Goal: Connect with others: Connect with others

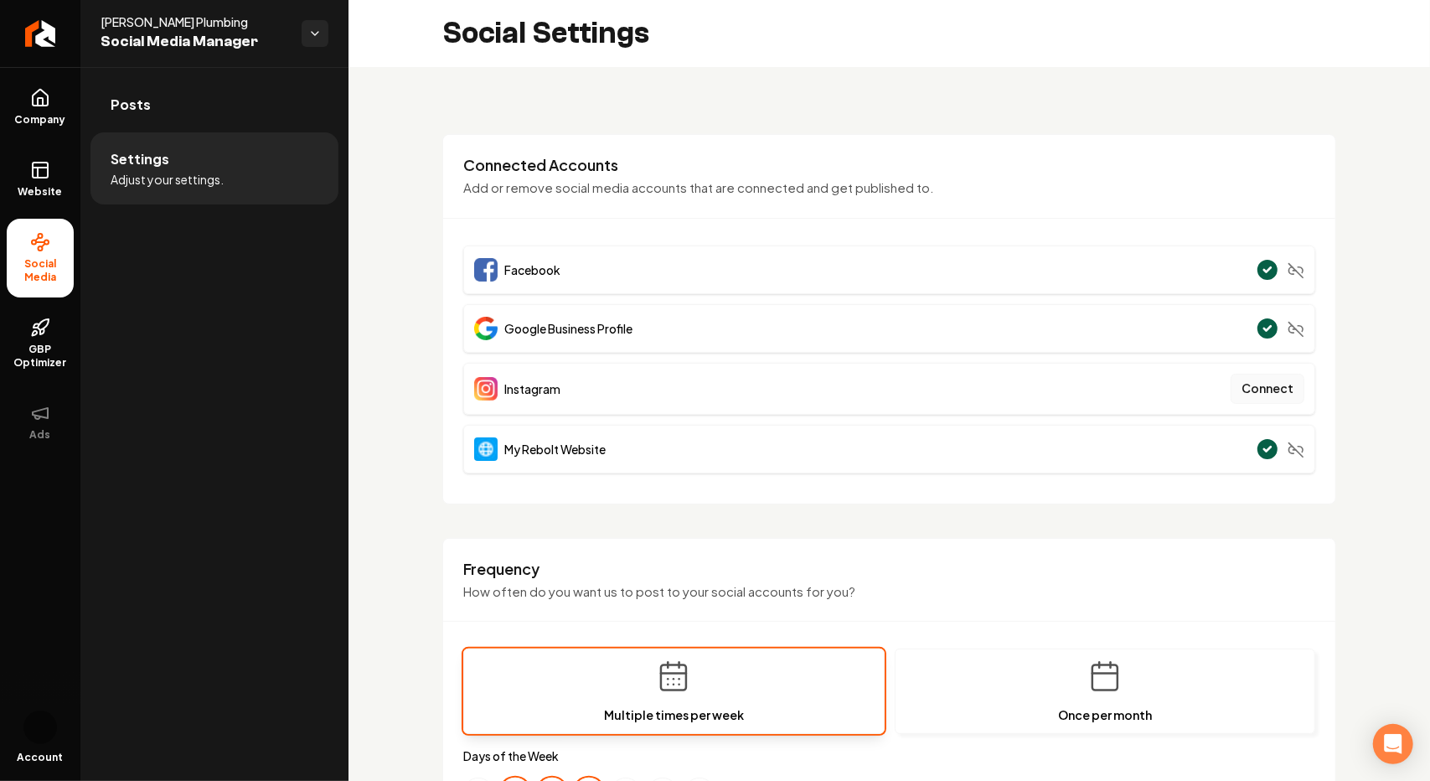
click at [1235, 391] on button "Connect" at bounding box center [1267, 389] width 74 height 30
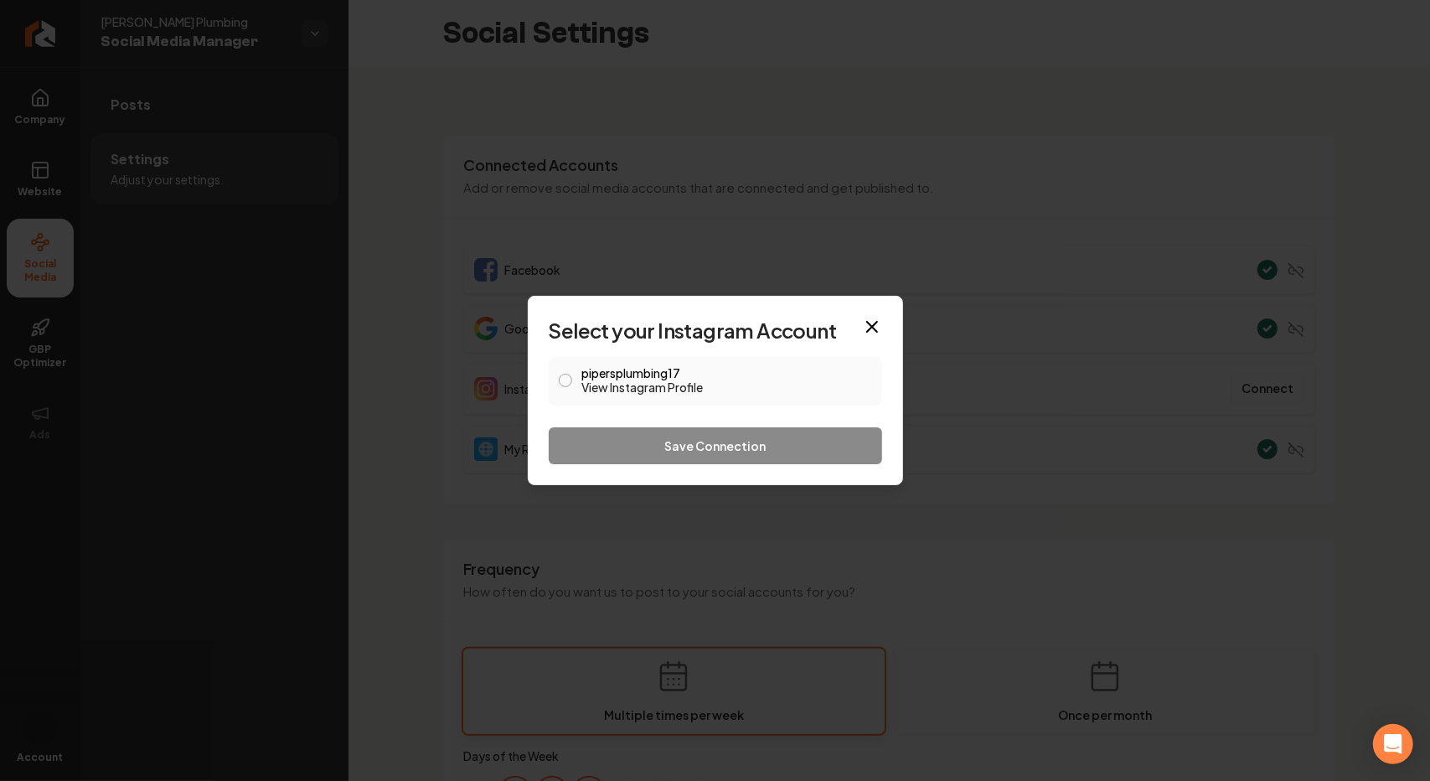
click at [571, 381] on button "pipersplumbing17 View Instagram Profile" at bounding box center [565, 380] width 13 height 13
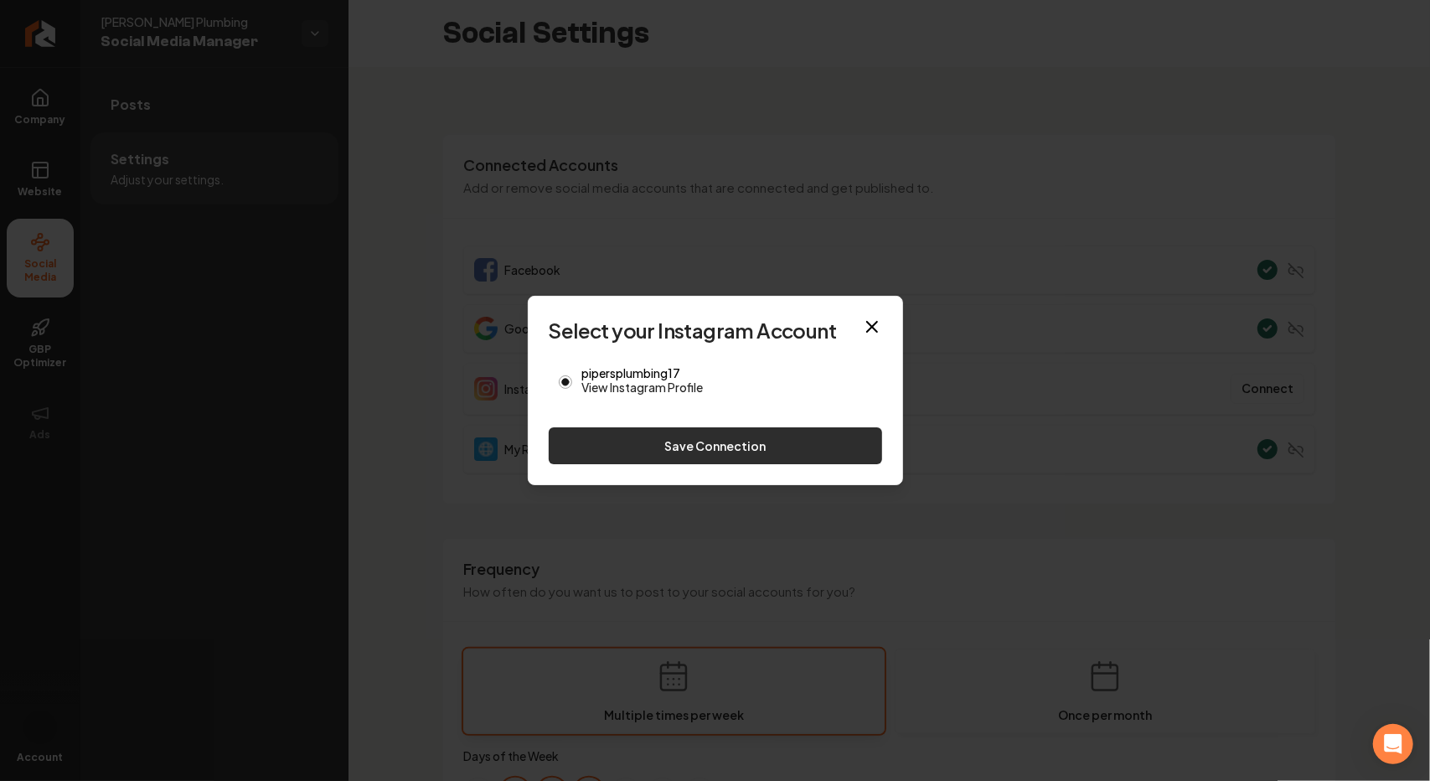
click at [693, 451] on button "Save Connection" at bounding box center [715, 445] width 333 height 37
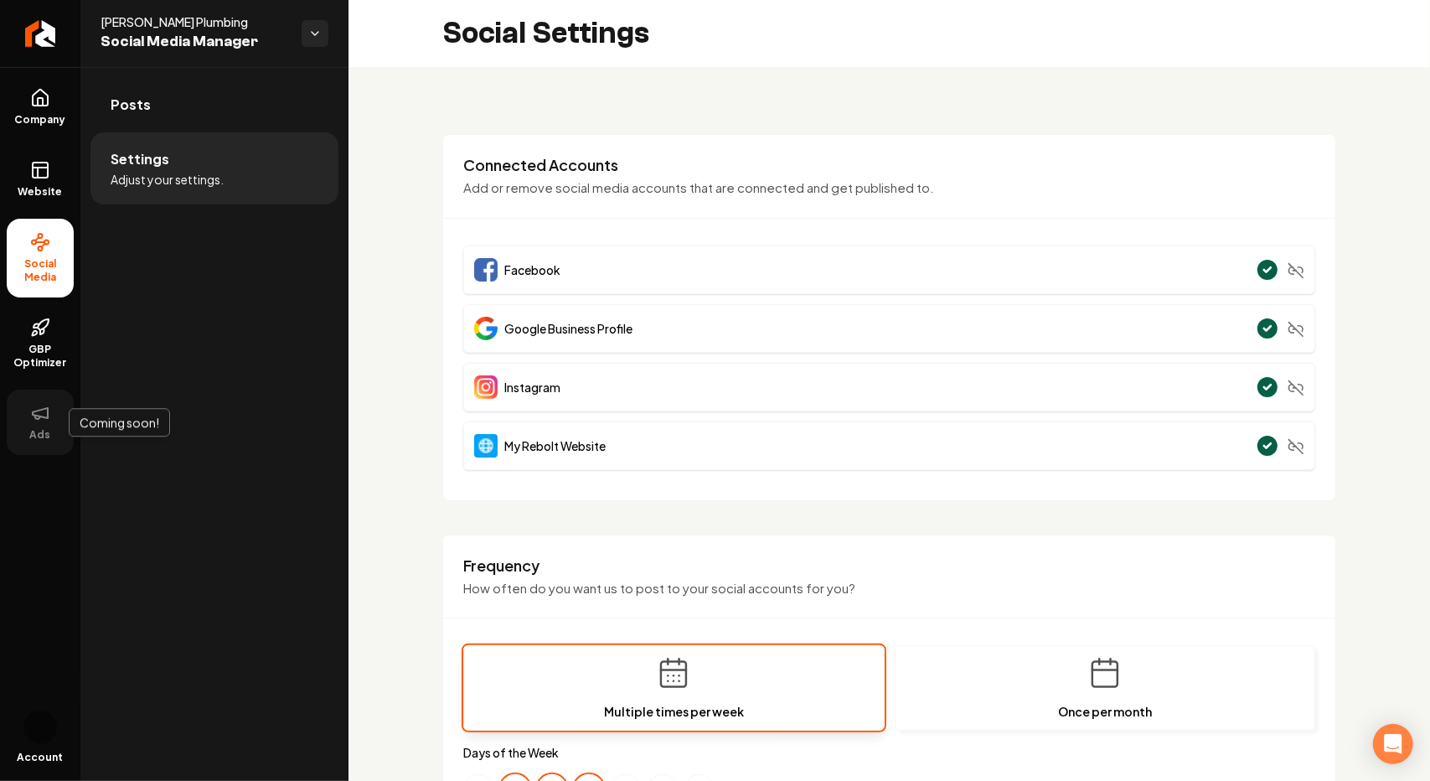
click at [43, 420] on icon at bounding box center [40, 413] width 20 height 20
